Goal: Task Accomplishment & Management: Manage account settings

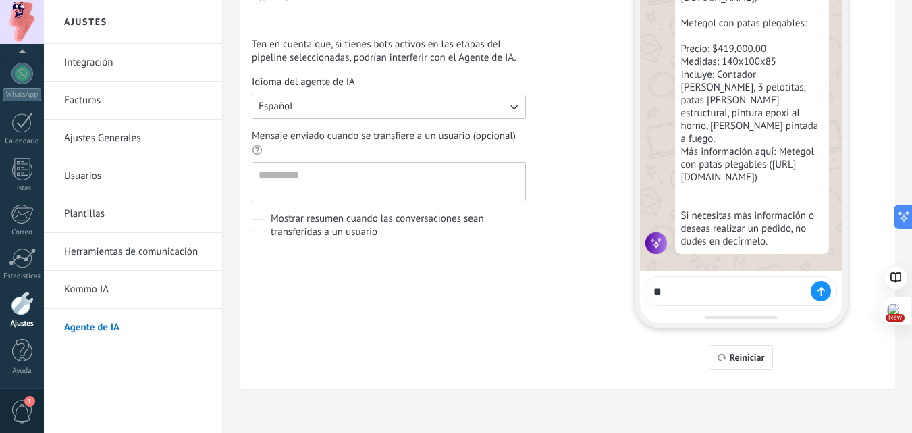
drag, startPoint x: 921, startPoint y: 288, endPoint x: 921, endPoint y: 264, distance: 24.3
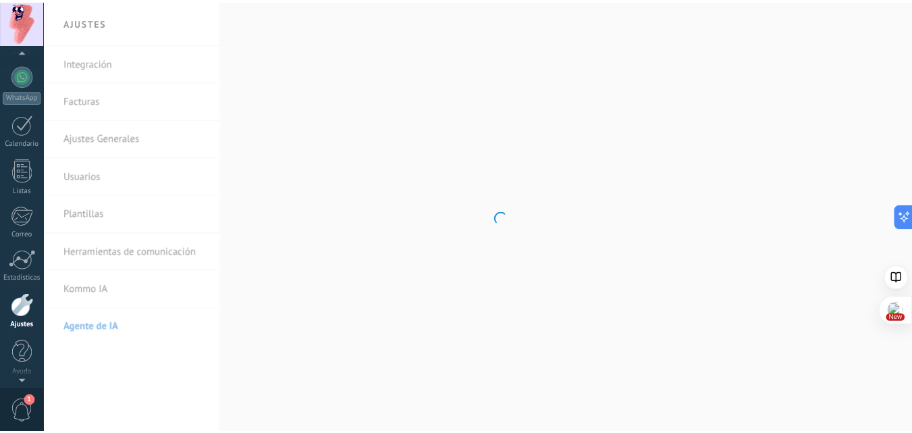
scroll to position [129, 0]
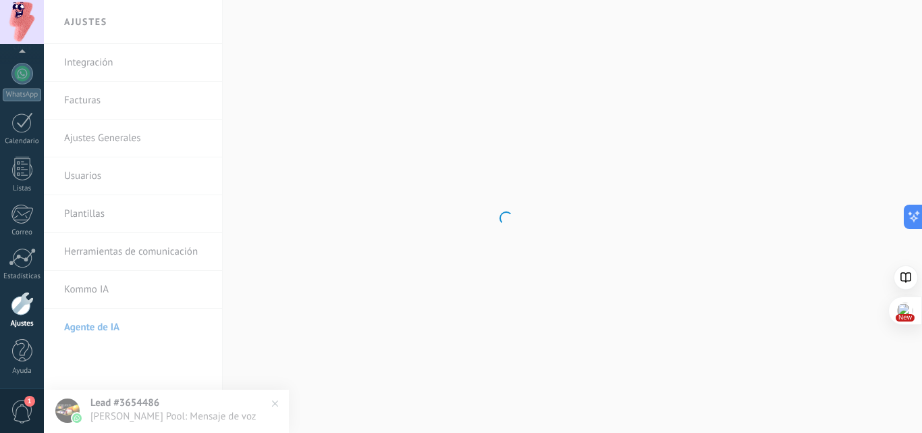
drag, startPoint x: 16, startPoint y: 314, endPoint x: 130, endPoint y: 298, distance: 115.2
click at [16, 314] on div at bounding box center [22, 304] width 23 height 24
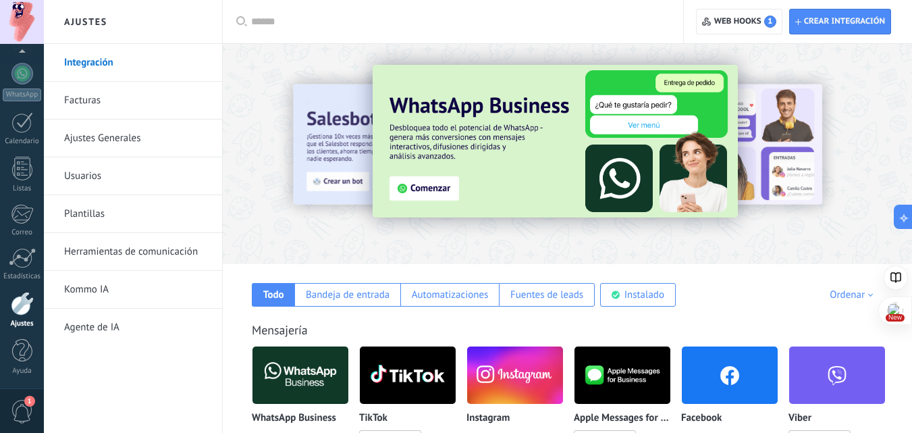
drag, startPoint x: 89, startPoint y: 285, endPoint x: 132, endPoint y: 279, distance: 43.6
click at [89, 285] on link "Kommo IA" at bounding box center [136, 290] width 144 height 38
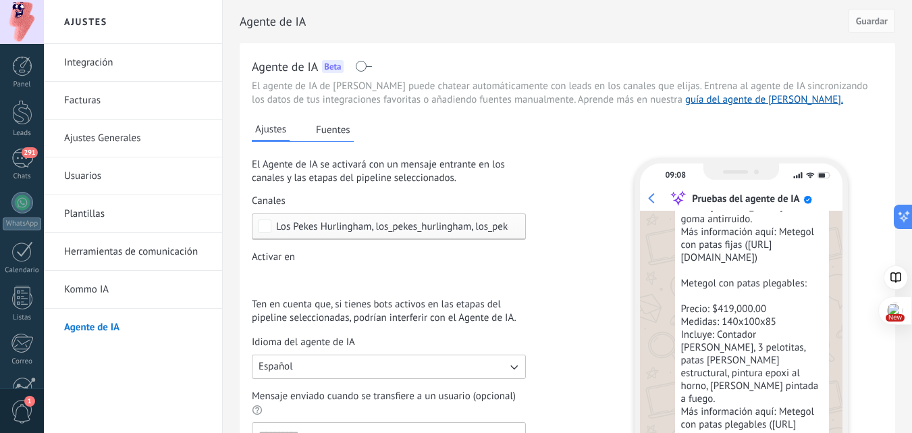
click at [368, 61] on span at bounding box center [363, 66] width 17 height 11
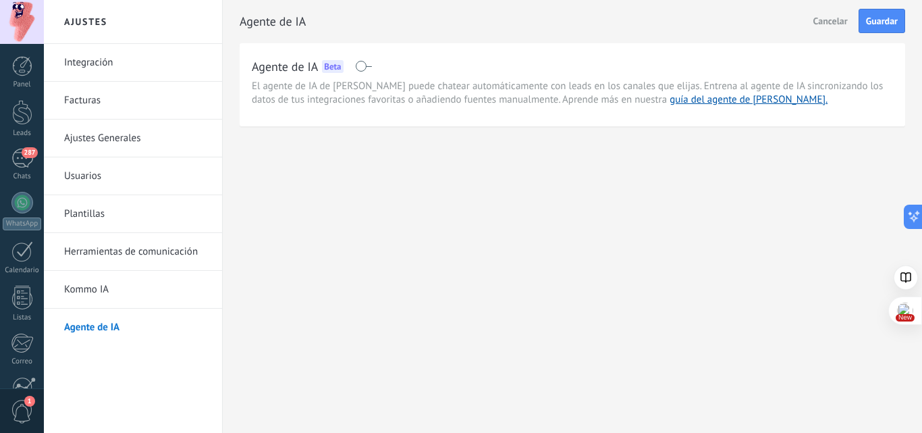
click at [105, 292] on link "Kommo IA" at bounding box center [136, 290] width 144 height 38
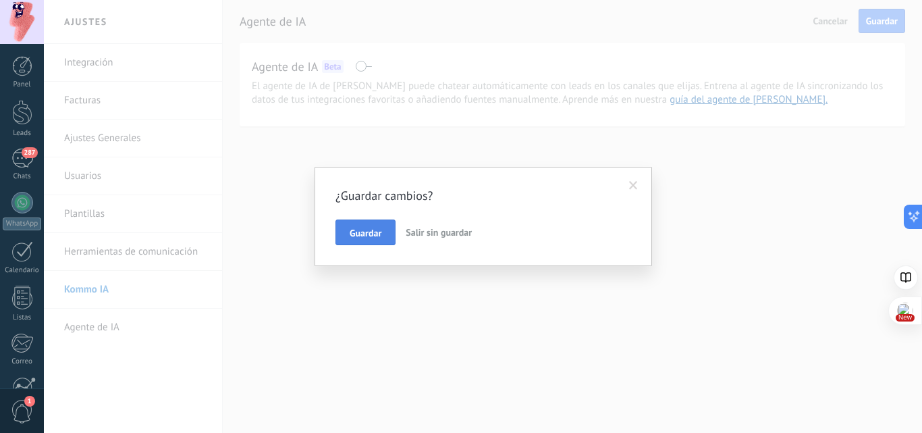
click at [387, 228] on button "Guardar" at bounding box center [366, 232] width 60 height 26
